Goal: Browse casually

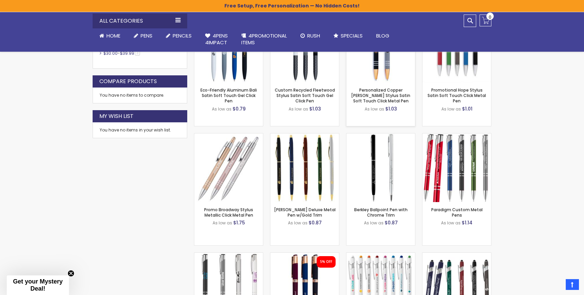
scroll to position [371, 0]
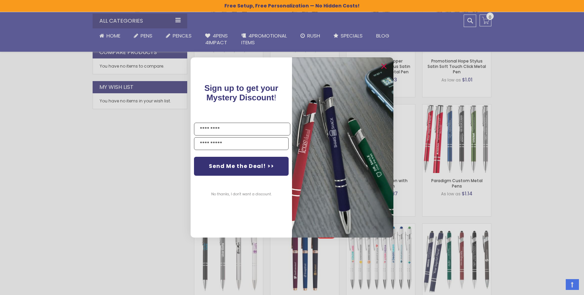
click at [472, 191] on div "Close dialog Sign up to get your Mystery Discount ! Name Email Send Me the Deal…" at bounding box center [292, 147] width 584 height 295
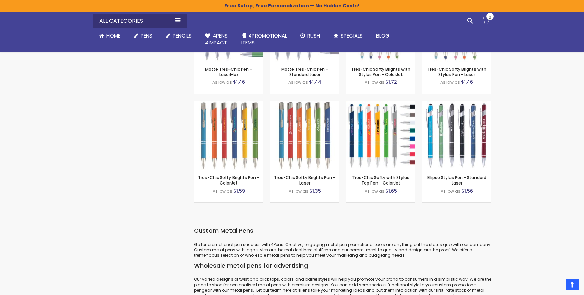
scroll to position [2015, 0]
